Goal: Task Accomplishment & Management: Use online tool/utility

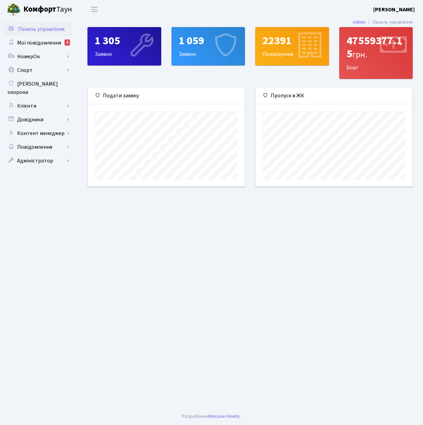
scroll to position [99, 157]
click at [37, 39] on span "Мої повідомлення" at bounding box center [39, 43] width 44 height 8
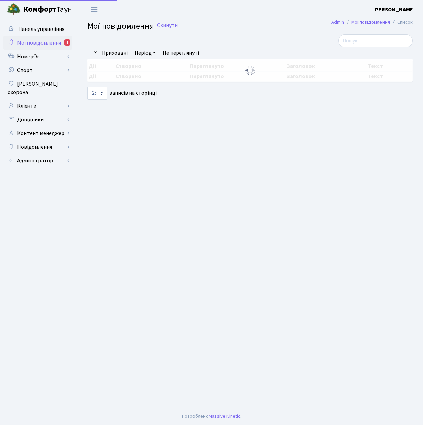
select select "25"
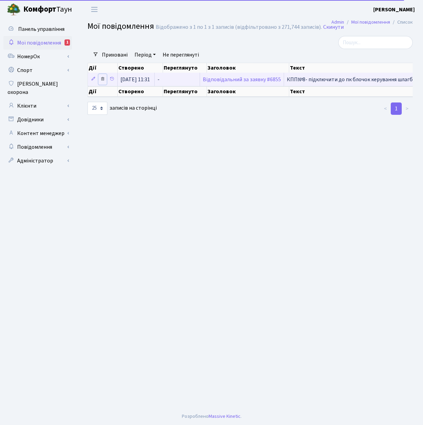
click at [102, 80] on icon at bounding box center [102, 78] width 5 height 5
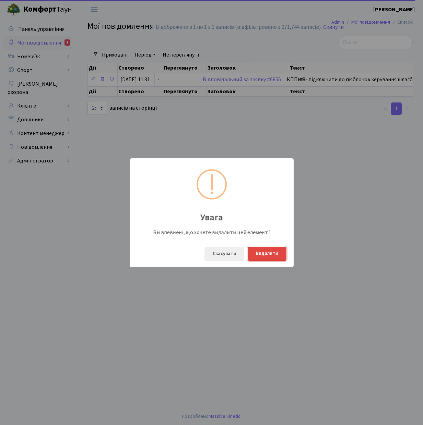
click at [272, 255] on button "Видалити" at bounding box center [266, 254] width 39 height 14
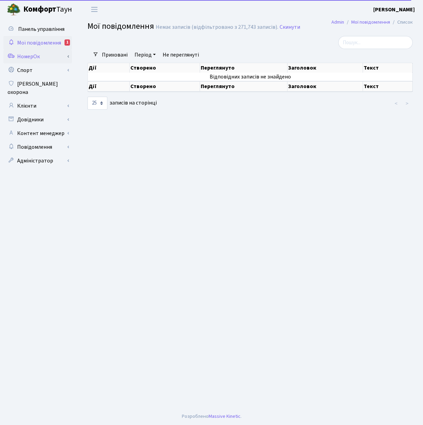
click at [31, 56] on link "НомерОк" at bounding box center [37, 57] width 69 height 14
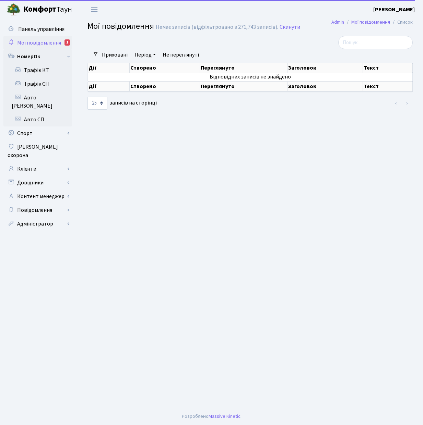
click at [44, 44] on span "Мої повідомлення" at bounding box center [39, 43] width 44 height 8
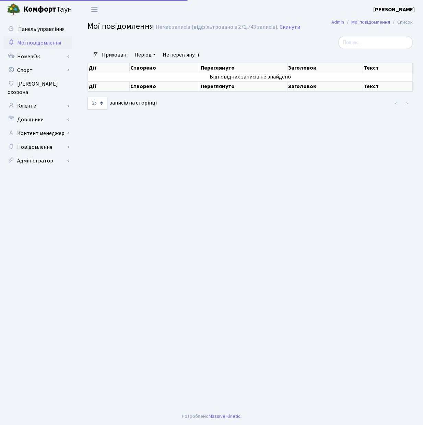
select select "25"
click at [45, 29] on span "Панель управління" at bounding box center [41, 29] width 46 height 8
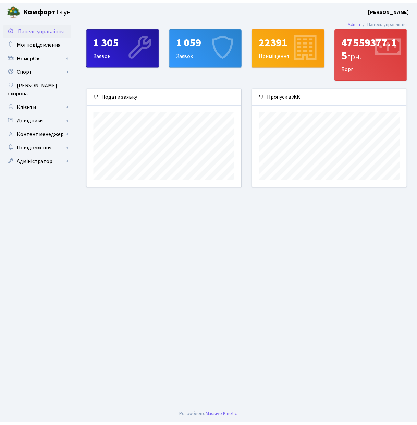
scroll to position [99, 157]
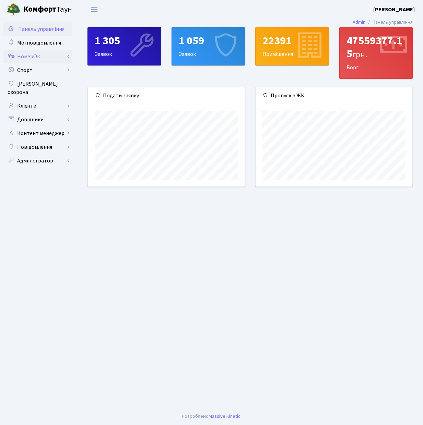
click at [52, 57] on link "НомерОк" at bounding box center [37, 57] width 69 height 14
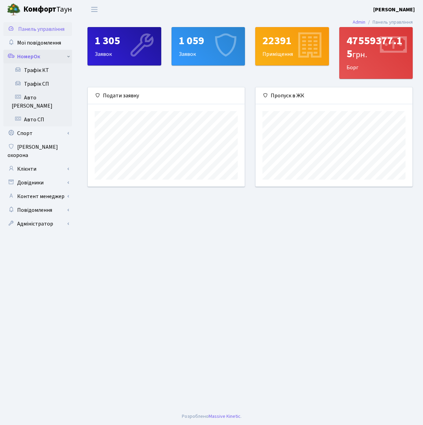
click at [53, 56] on link "НомерОк" at bounding box center [37, 57] width 69 height 14
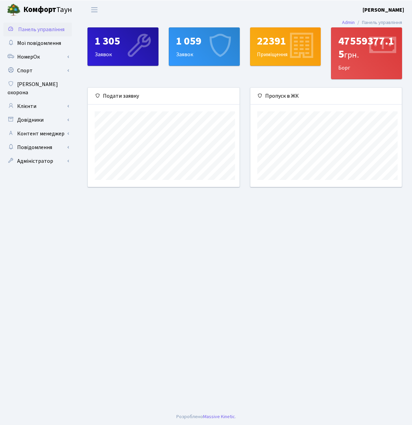
scroll to position [0, 0]
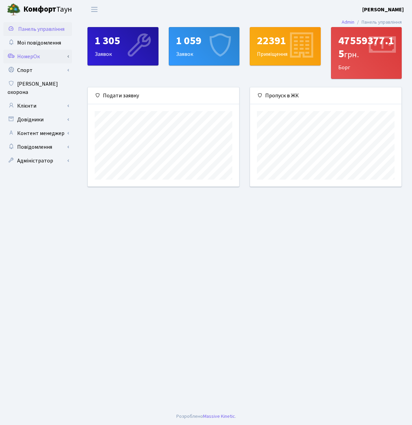
click at [30, 53] on link "НомерОк" at bounding box center [37, 57] width 69 height 14
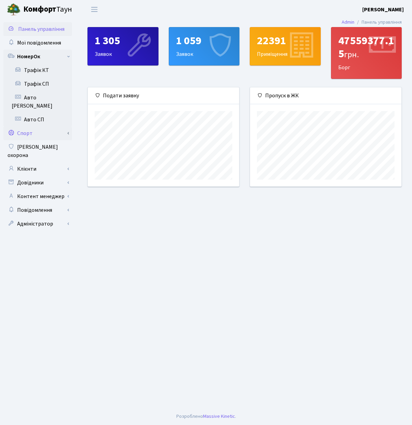
click at [44, 126] on link "Спорт" at bounding box center [37, 133] width 69 height 14
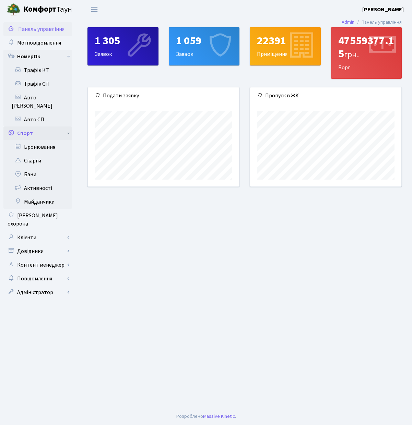
click at [44, 126] on link "Спорт" at bounding box center [37, 133] width 69 height 14
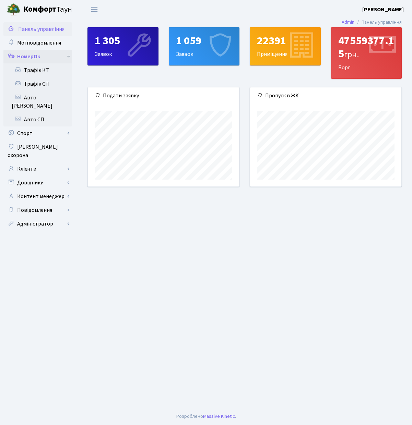
click at [39, 53] on link "НомерОк" at bounding box center [37, 57] width 69 height 14
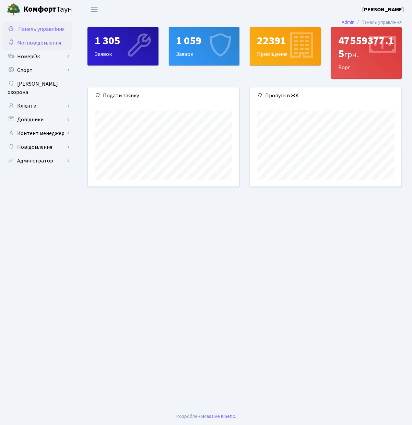
click at [48, 41] on span "Мої повідомлення" at bounding box center [39, 43] width 44 height 8
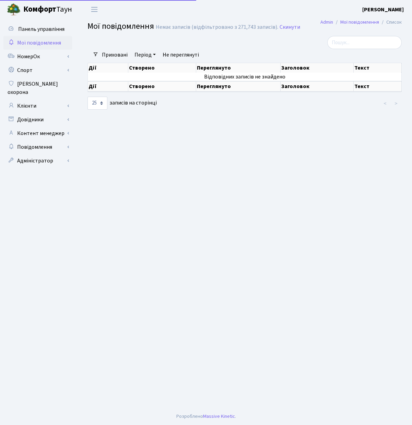
select select "25"
click at [37, 99] on link "Клієнти" at bounding box center [37, 106] width 69 height 14
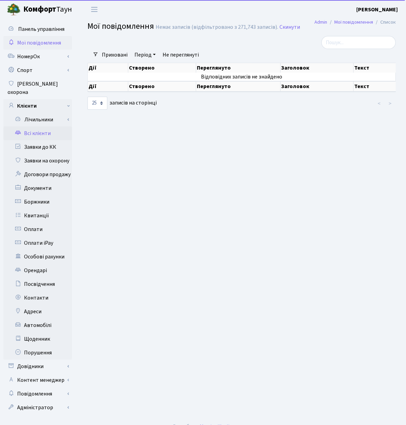
click at [42, 126] on link "Всі клієнти" at bounding box center [37, 133] width 69 height 14
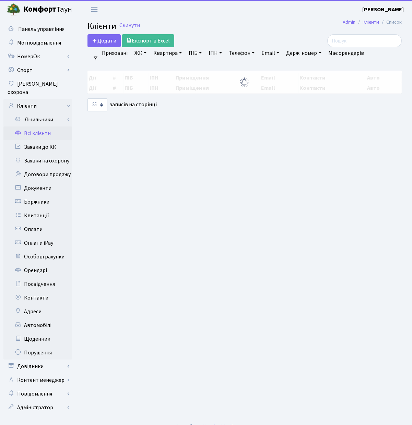
select select "25"
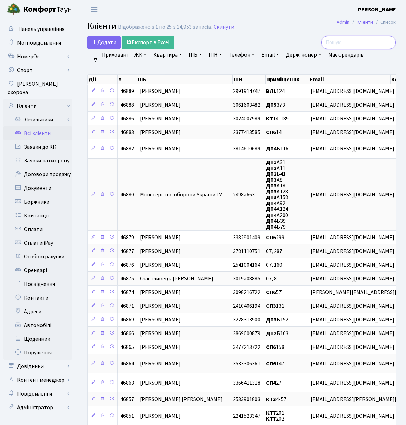
click at [365, 45] on input "search" at bounding box center [358, 42] width 74 height 13
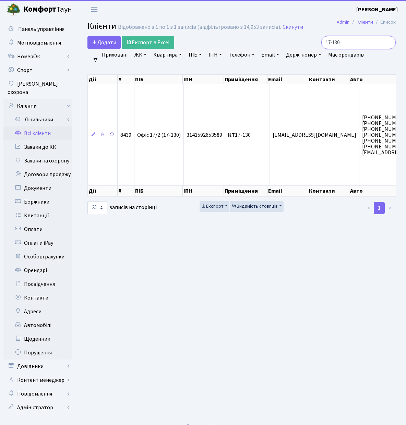
type input "17-130"
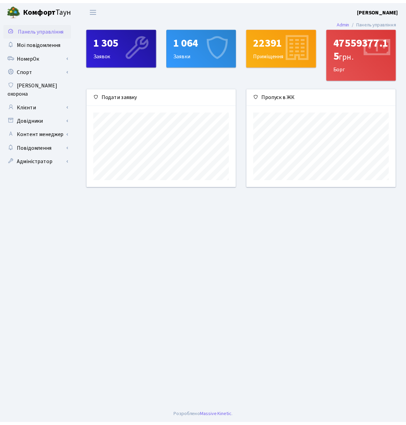
scroll to position [99, 151]
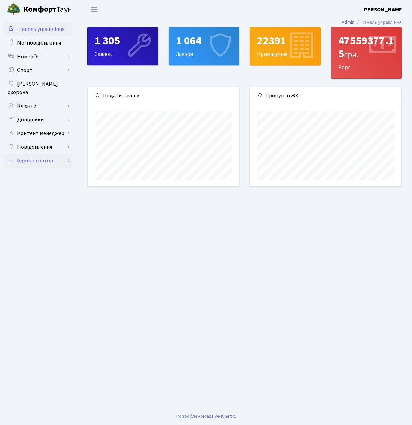
click at [39, 154] on link "Адміністратор" at bounding box center [37, 161] width 69 height 14
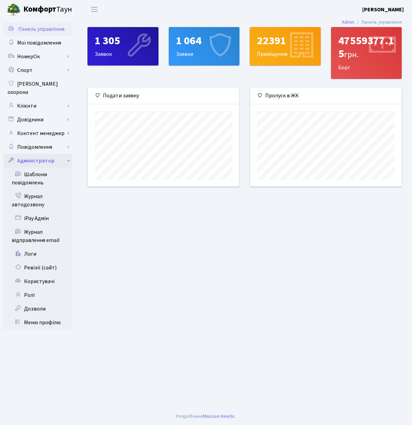
click at [65, 154] on link "Адміністратор" at bounding box center [37, 161] width 69 height 14
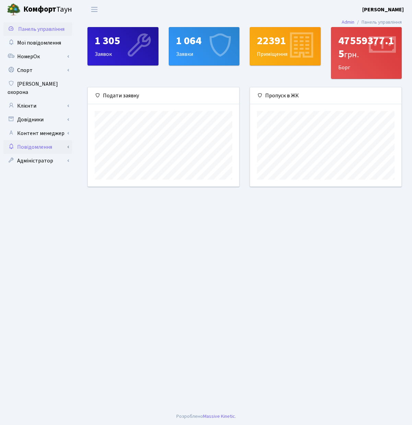
click at [43, 141] on link "Повідомлення" at bounding box center [37, 147] width 69 height 14
click at [45, 126] on link "Контент менеджер" at bounding box center [37, 133] width 69 height 14
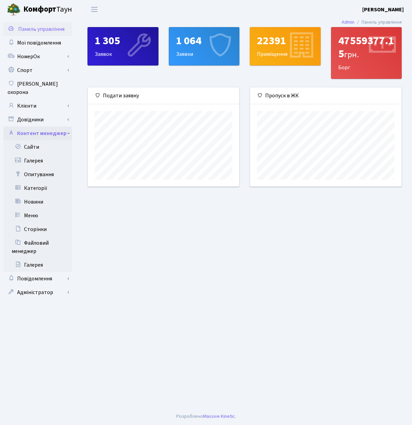
click at [45, 126] on link "Контент менеджер" at bounding box center [37, 133] width 69 height 14
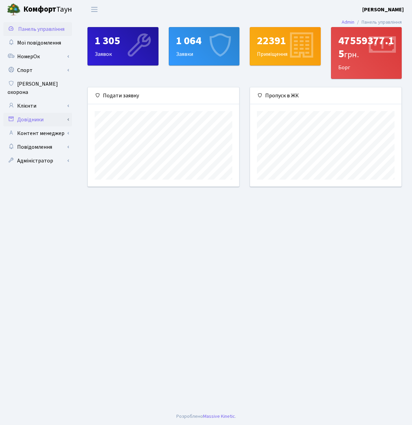
click at [48, 113] on link "Довідники" at bounding box center [37, 120] width 69 height 14
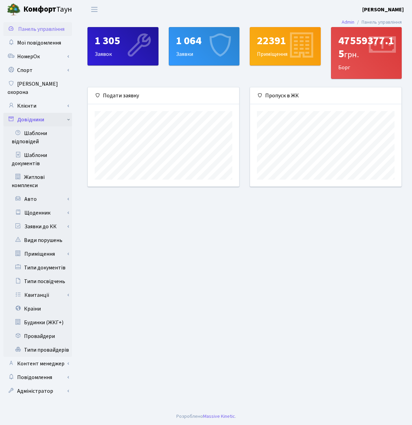
click at [48, 113] on link "Довідники" at bounding box center [37, 120] width 69 height 14
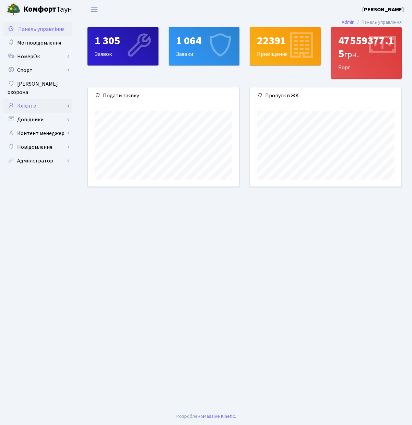
click at [47, 100] on link "Клієнти" at bounding box center [37, 106] width 69 height 14
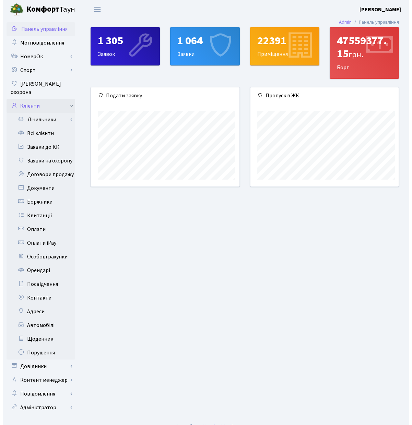
scroll to position [342613, 342564]
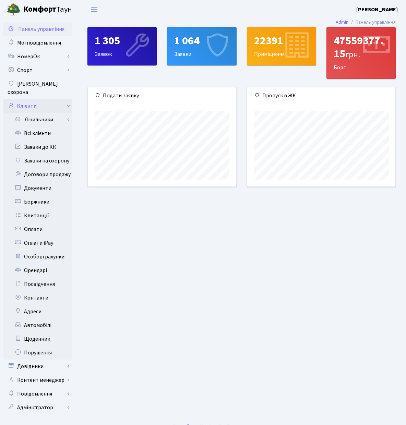
click at [38, 99] on link "Клієнти" at bounding box center [37, 106] width 69 height 14
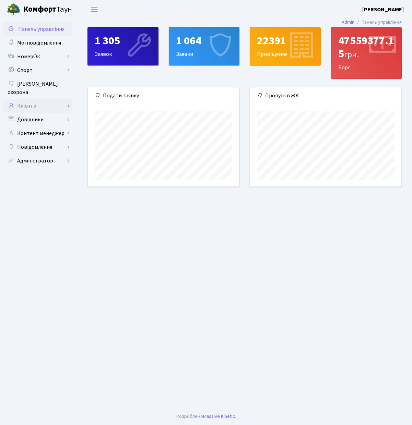
scroll to position [99, 151]
click at [43, 154] on link "Адміністратор" at bounding box center [37, 161] width 69 height 14
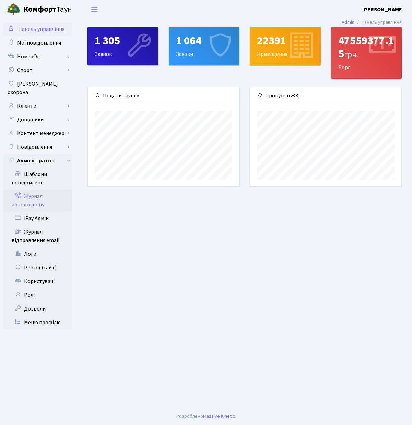
click at [41, 190] on link "Журнал автодозвону" at bounding box center [37, 201] width 69 height 22
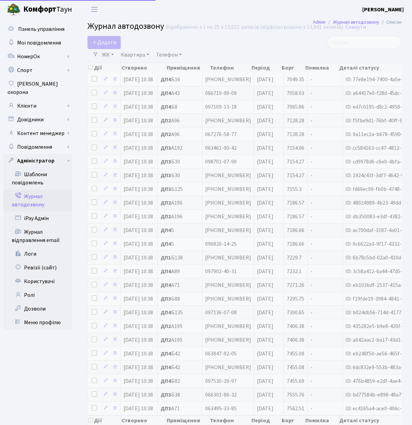
select select "25"
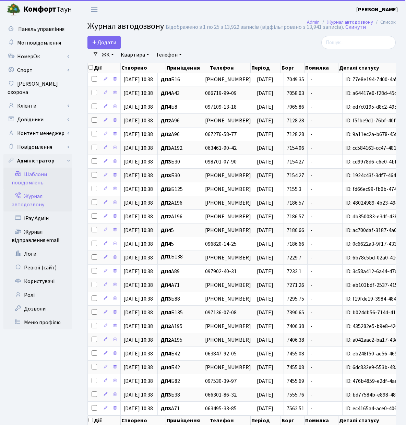
click at [39, 170] on link "Шаблони повідомлень" at bounding box center [37, 179] width 69 height 22
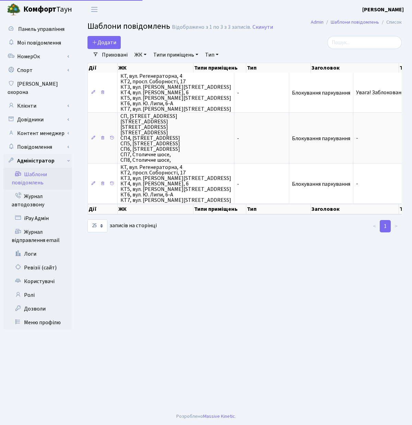
select select "25"
click at [33, 99] on link "Клієнти" at bounding box center [37, 106] width 69 height 14
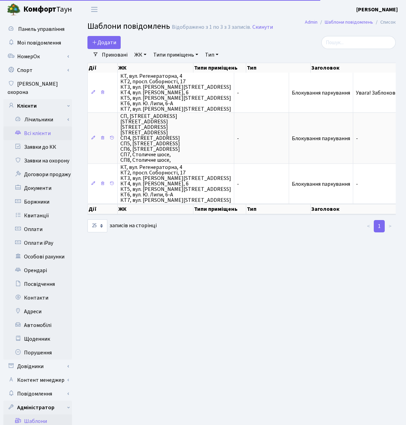
click at [46, 126] on link "Всі клієнти" at bounding box center [37, 133] width 69 height 14
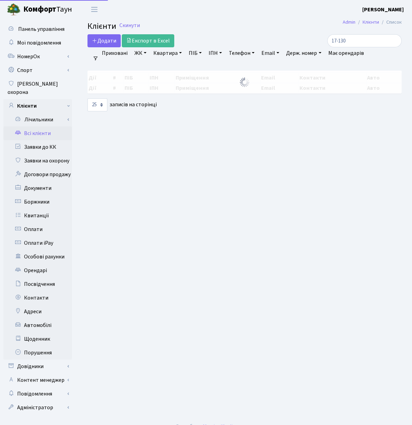
select select "25"
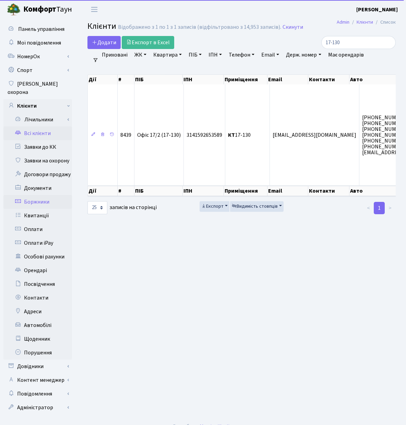
click at [38, 195] on link "Боржники" at bounding box center [37, 202] width 69 height 14
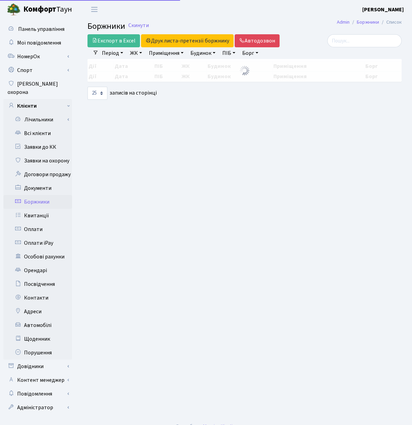
select select "25"
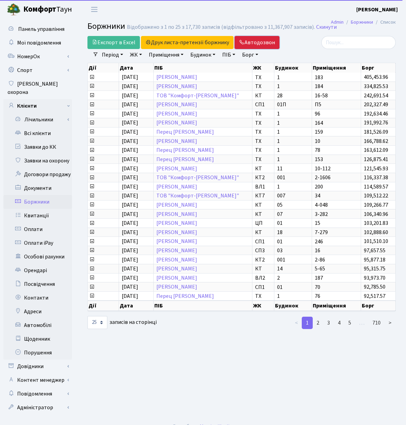
click at [249, 40] on link "Автодозвон" at bounding box center [256, 42] width 45 height 13
